Goal: Task Accomplishment & Management: Use online tool/utility

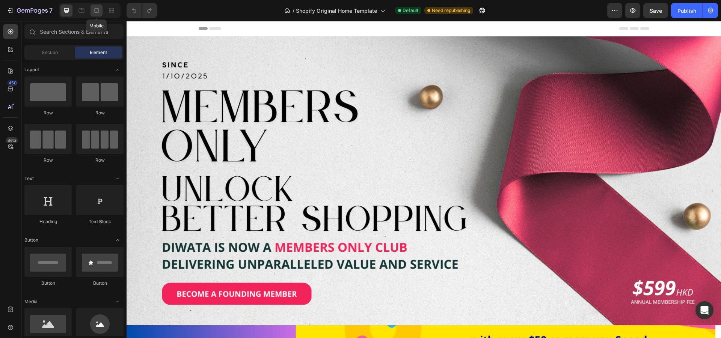
click at [94, 14] on icon at bounding box center [97, 11] width 8 height 8
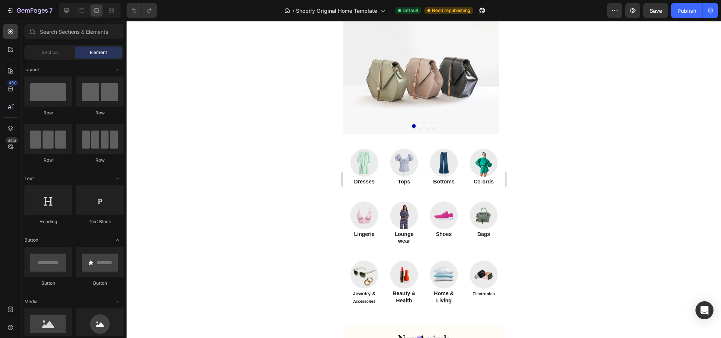
scroll to position [566, 0]
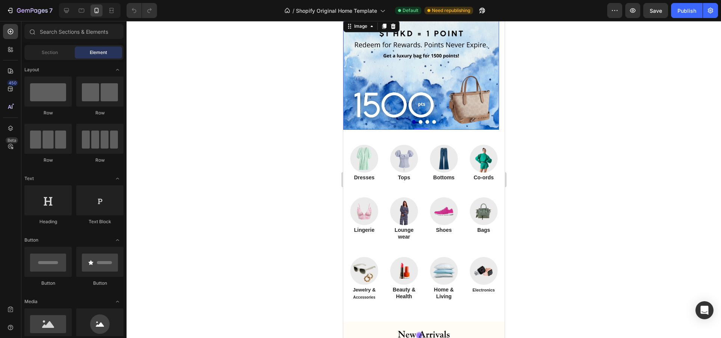
click at [456, 89] on img at bounding box center [421, 74] width 156 height 111
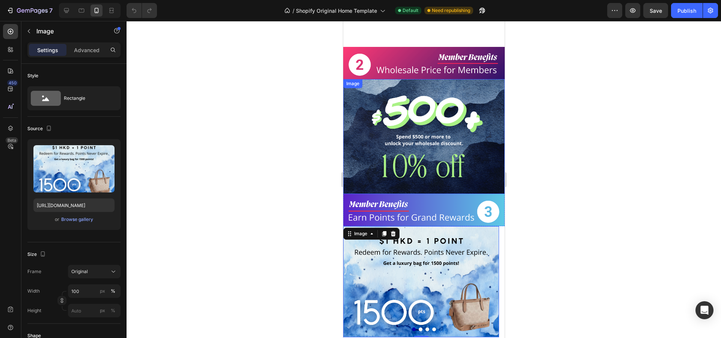
scroll to position [364, 0]
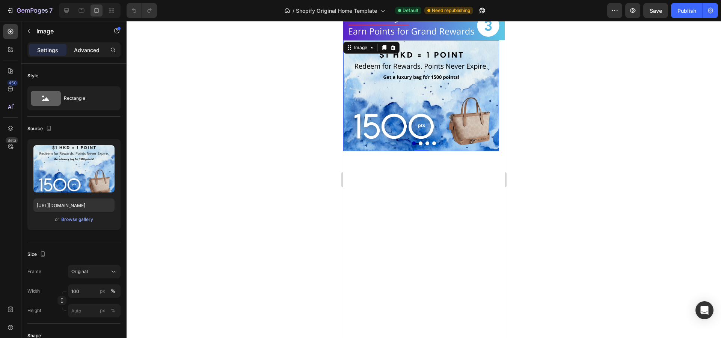
click at [89, 48] on p "Advanced" at bounding box center [87, 50] width 26 height 8
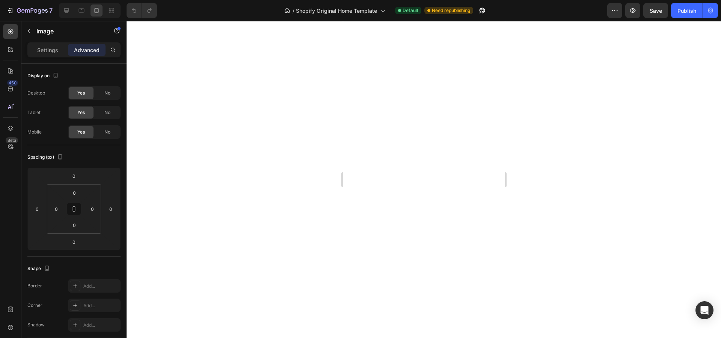
scroll to position [53, 0]
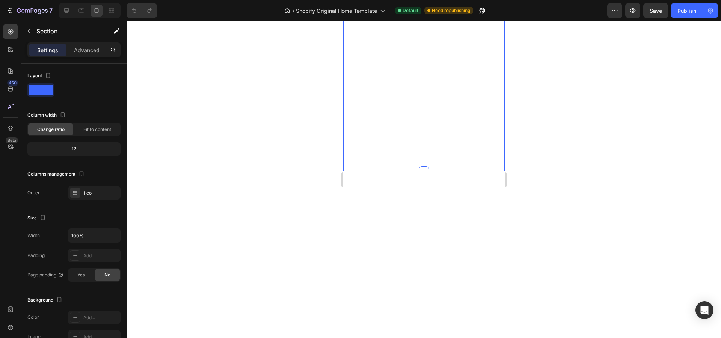
click at [404, 89] on div "Image" at bounding box center [423, 78] width 161 height 188
click at [400, 95] on div at bounding box center [423, 86] width 161 height 142
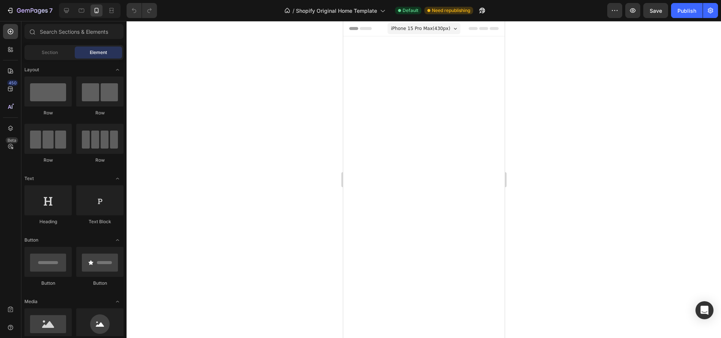
click at [489, 28] on icon at bounding box center [493, 28] width 9 height 3
click at [480, 27] on icon at bounding box center [483, 28] width 9 height 3
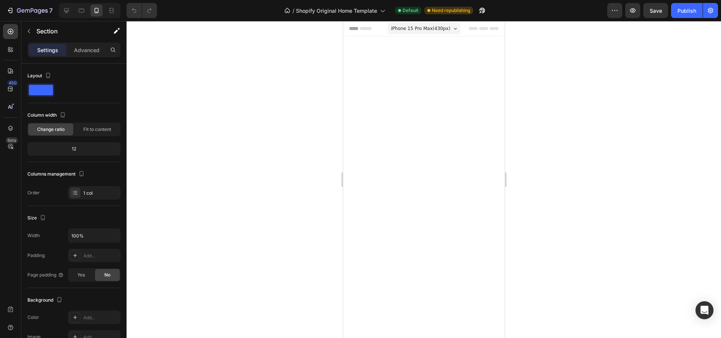
click at [382, 61] on div at bounding box center [423, 51] width 161 height 31
click at [85, 51] on p "Advanced" at bounding box center [87, 50] width 26 height 8
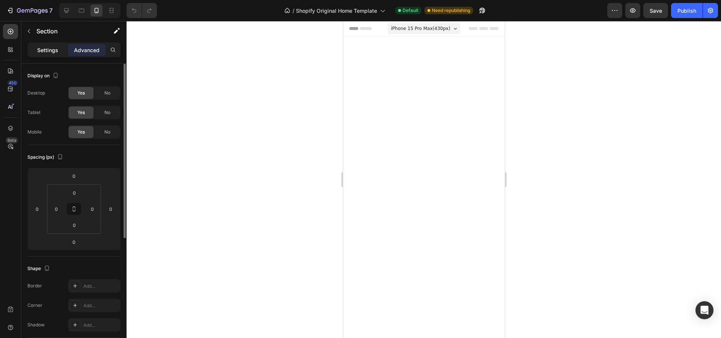
click at [45, 51] on p "Settings" at bounding box center [47, 50] width 21 height 8
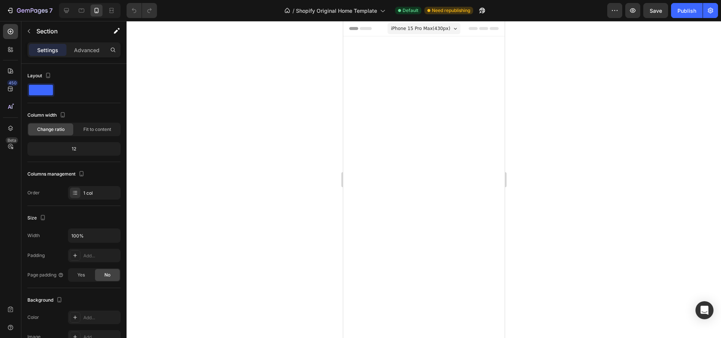
click at [361, 123] on div at bounding box center [423, 139] width 161 height 142
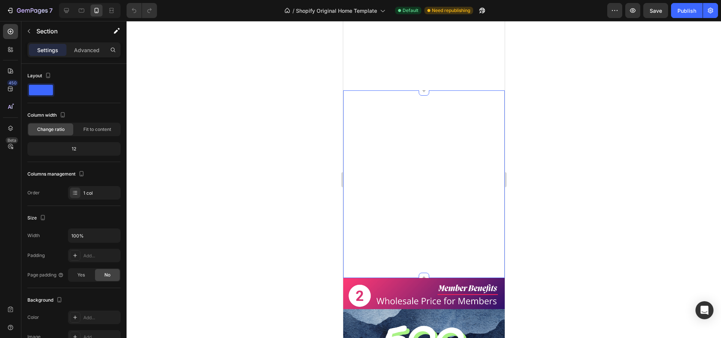
scroll to position [136, 0]
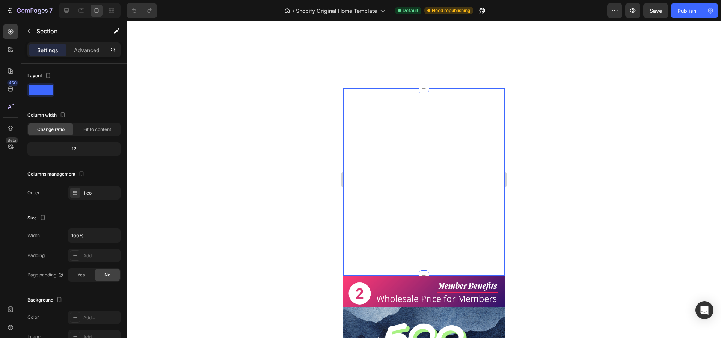
click at [472, 178] on div "Image Image Image Carousel" at bounding box center [423, 182] width 161 height 188
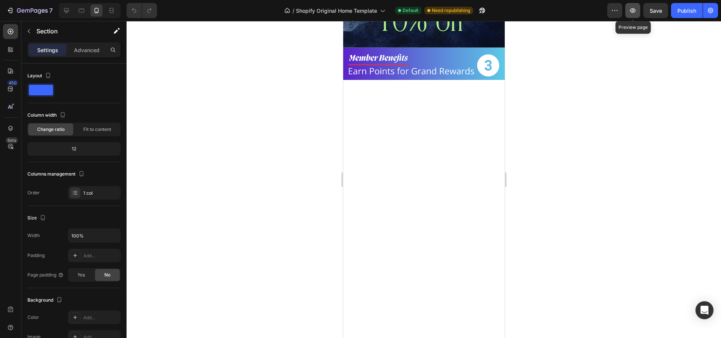
click at [633, 15] on button "button" at bounding box center [632, 10] width 15 height 15
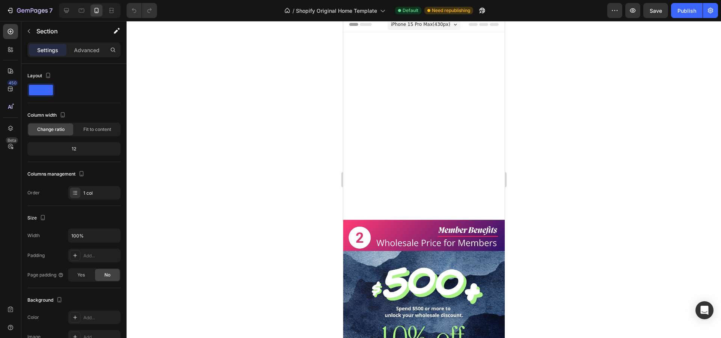
scroll to position [0, 0]
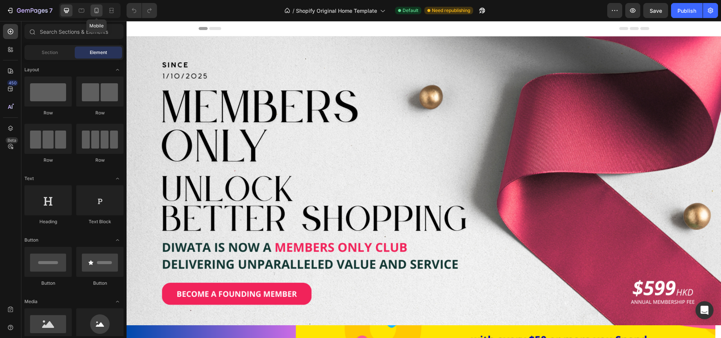
click at [96, 10] on icon at bounding box center [97, 11] width 8 height 8
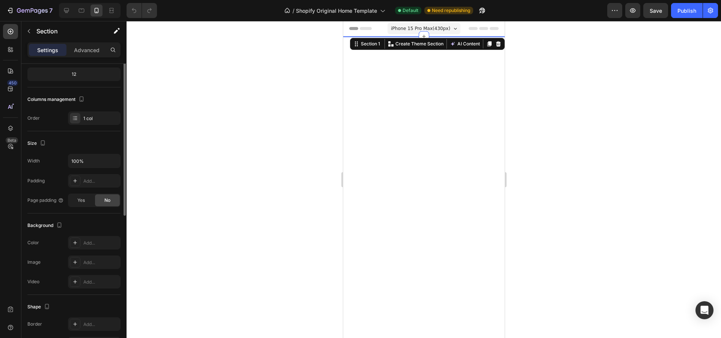
scroll to position [17, 0]
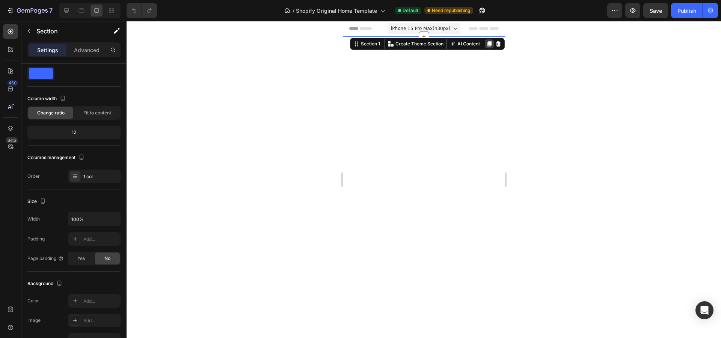
click at [487, 45] on icon at bounding box center [489, 43] width 4 height 5
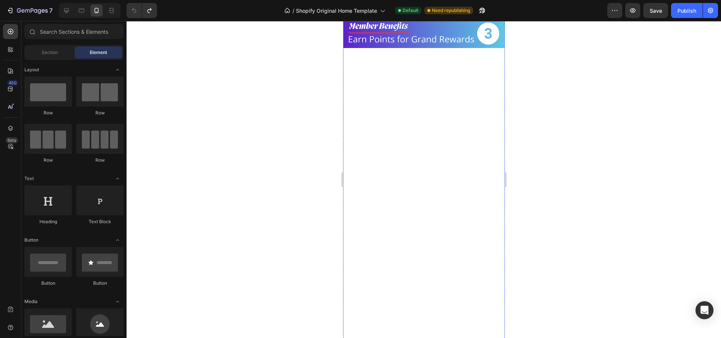
scroll to position [354, 0]
